Goal: Task Accomplishment & Management: Manage account settings

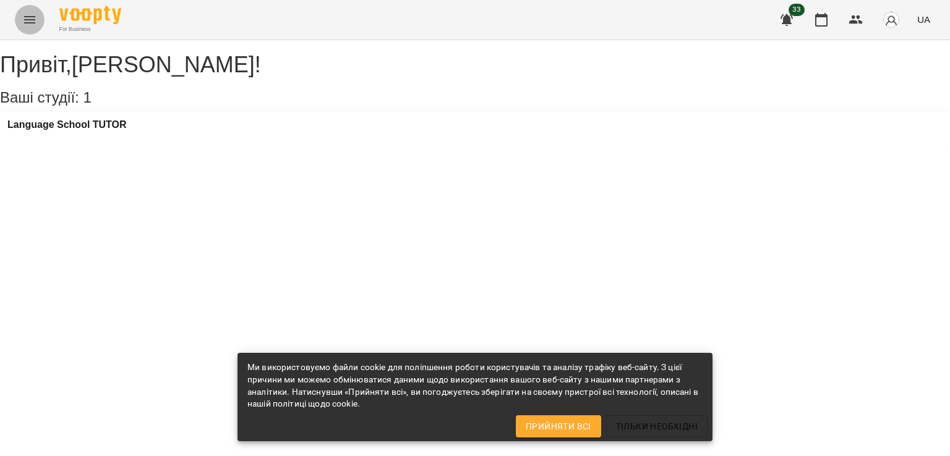
click at [32, 21] on icon "Menu" at bounding box center [29, 19] width 15 height 15
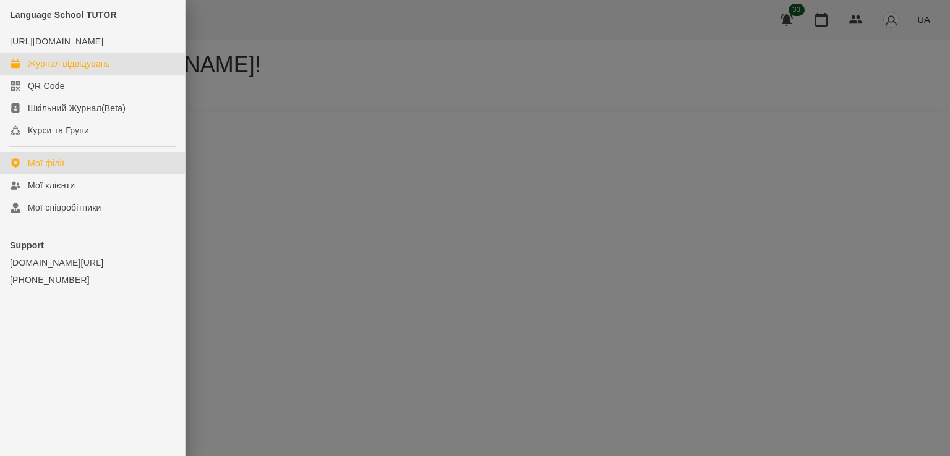
click at [72, 62] on div "Журнал відвідувань" at bounding box center [69, 64] width 82 height 12
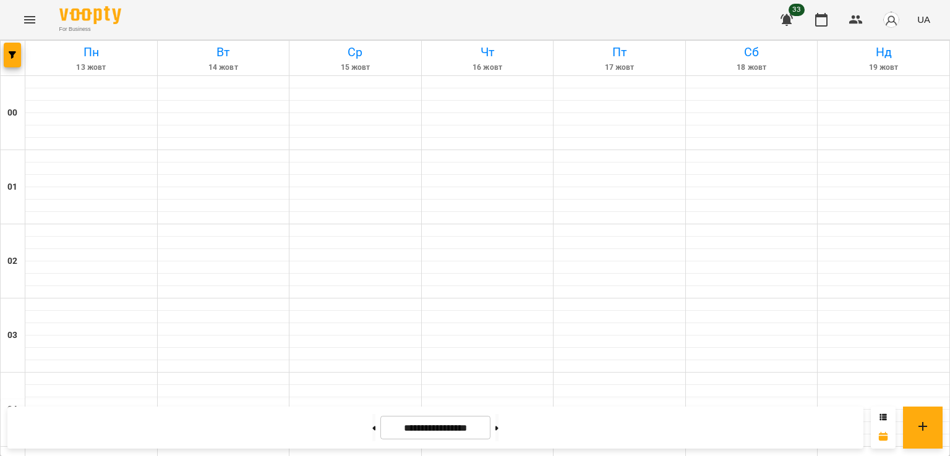
scroll to position [618, 0]
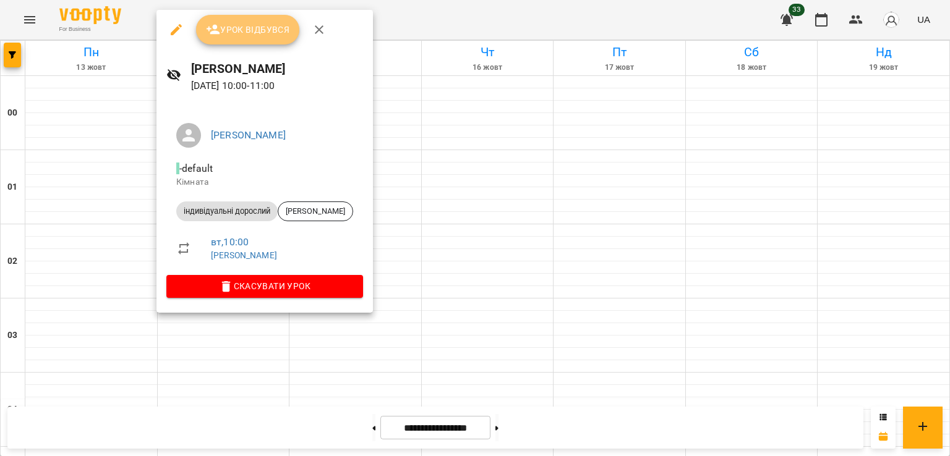
click at [270, 18] on button "Урок відбувся" at bounding box center [248, 30] width 104 height 30
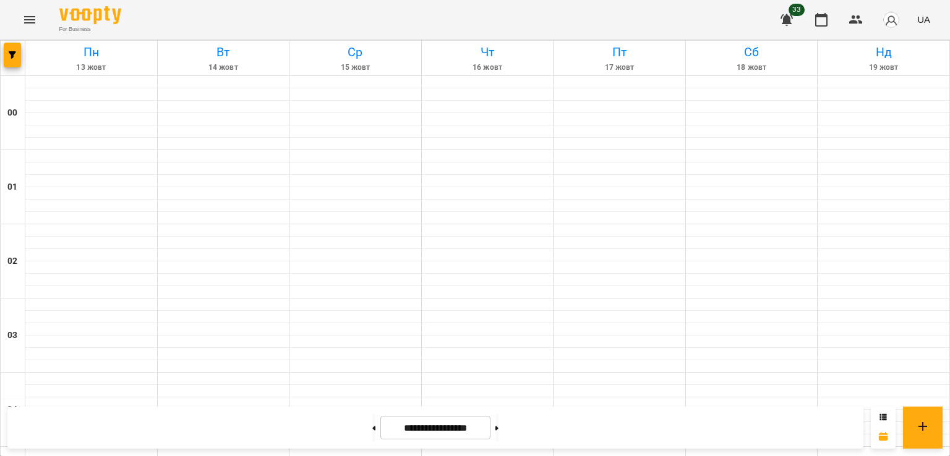
scroll to position [1382, 0]
click at [372, 429] on button at bounding box center [373, 427] width 3 height 27
click at [372, 424] on button at bounding box center [373, 427] width 3 height 27
click at [498, 420] on button at bounding box center [496, 427] width 3 height 27
click at [498, 425] on button at bounding box center [496, 427] width 3 height 27
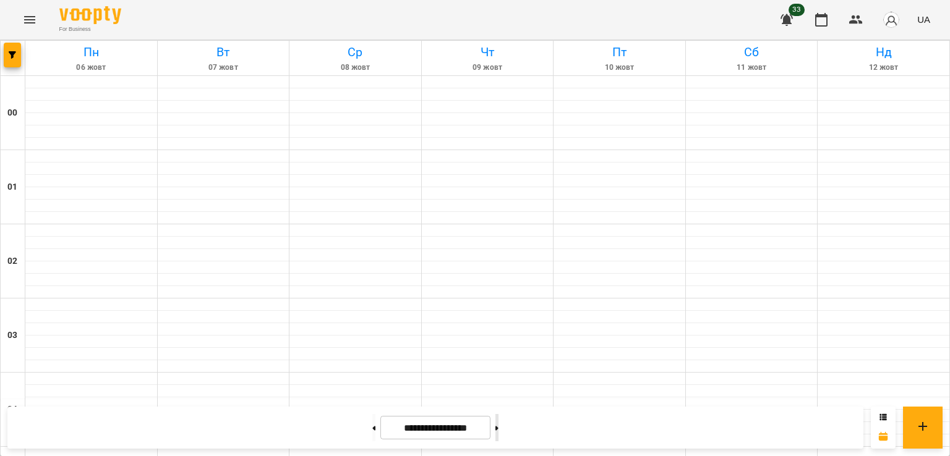
type input "**********"
